Goal: Information Seeking & Learning: Learn about a topic

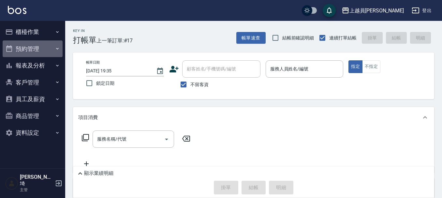
click at [28, 48] on button "預約管理" at bounding box center [33, 48] width 60 height 17
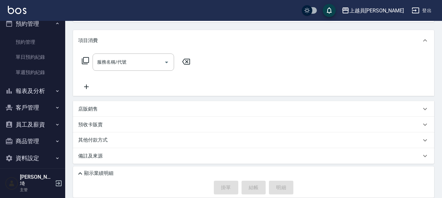
scroll to position [79, 0]
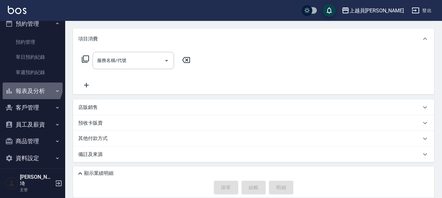
click at [31, 85] on button "報表及分析" at bounding box center [33, 91] width 60 height 17
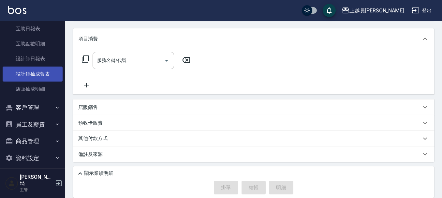
scroll to position [71, 0]
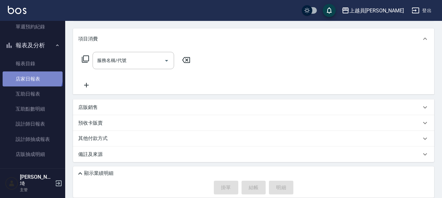
click at [32, 75] on link "店家日報表" at bounding box center [33, 78] width 60 height 15
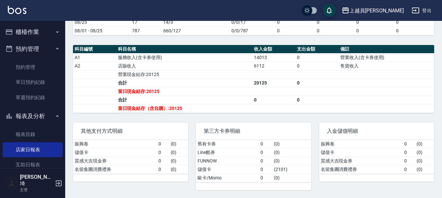
click at [30, 25] on button "櫃檯作業" at bounding box center [33, 31] width 60 height 17
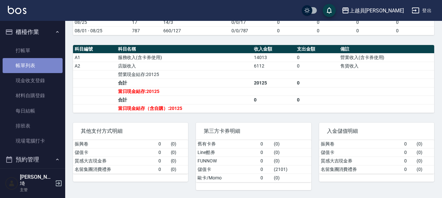
click at [35, 68] on link "帳單列表" at bounding box center [33, 65] width 60 height 15
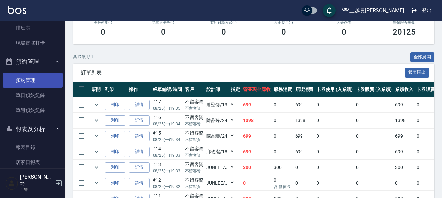
scroll to position [130, 0]
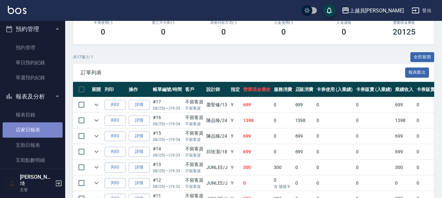
click at [38, 124] on link "店家日報表" at bounding box center [33, 129] width 60 height 15
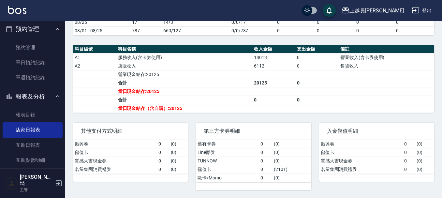
scroll to position [147, 0]
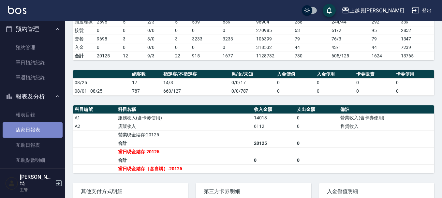
click at [42, 137] on link "店家日報表" at bounding box center [33, 129] width 60 height 15
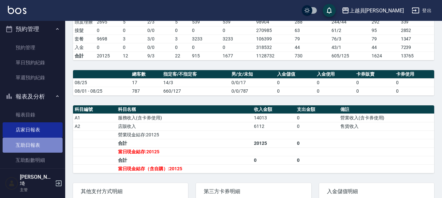
click at [46, 148] on link "互助日報表" at bounding box center [33, 145] width 60 height 15
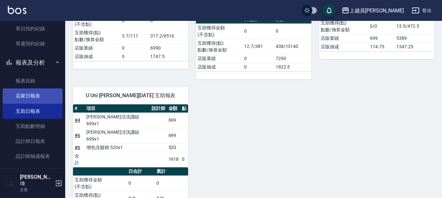
scroll to position [196, 0]
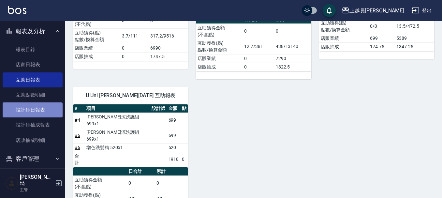
click at [35, 109] on link "設計師日報表" at bounding box center [33, 109] width 60 height 15
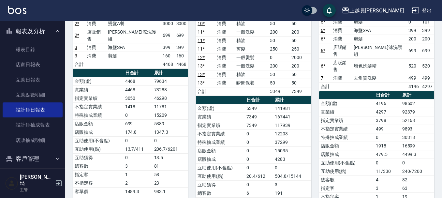
scroll to position [313, 0]
